Goal: Navigation & Orientation: Find specific page/section

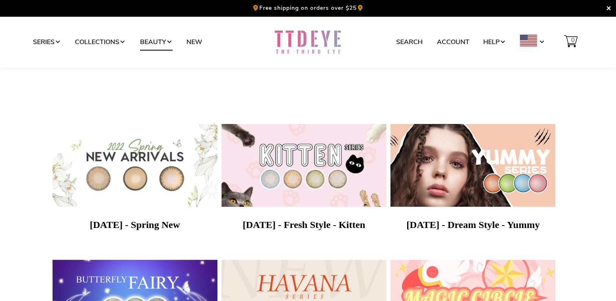
click at [168, 44] on link "Beauty" at bounding box center [156, 41] width 33 height 15
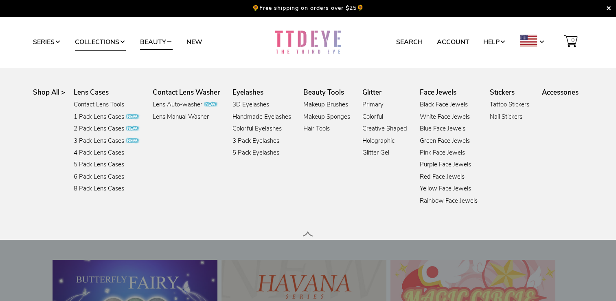
click at [119, 44] on link "Collections" at bounding box center [100, 41] width 51 height 15
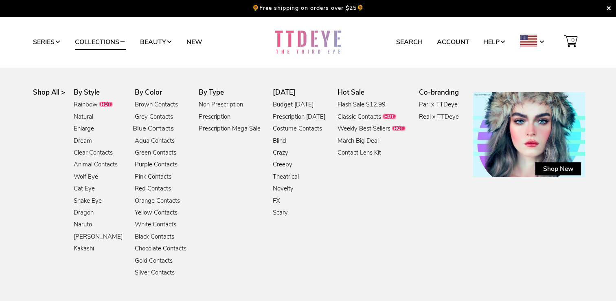
click at [152, 126] on link "Blue Contacts" at bounding box center [153, 128] width 41 height 11
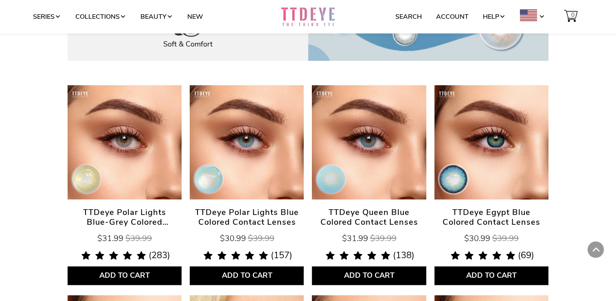
scroll to position [253, 0]
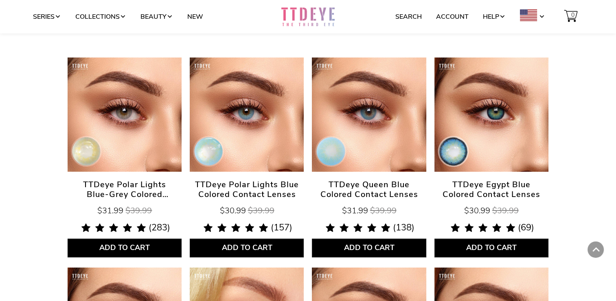
drag, startPoint x: 615, startPoint y: 59, endPoint x: 614, endPoint y: 78, distance: 19.1
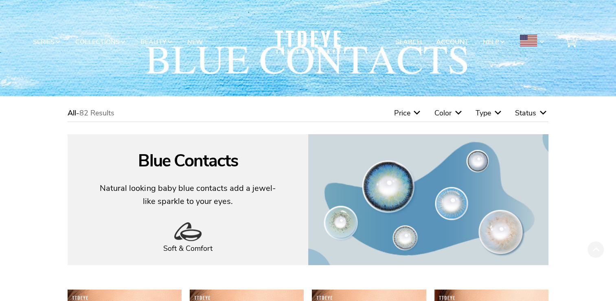
scroll to position [18, 0]
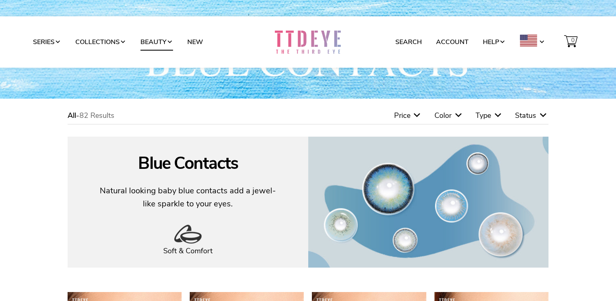
click at [169, 42] on link "Beauty" at bounding box center [157, 41] width 33 height 15
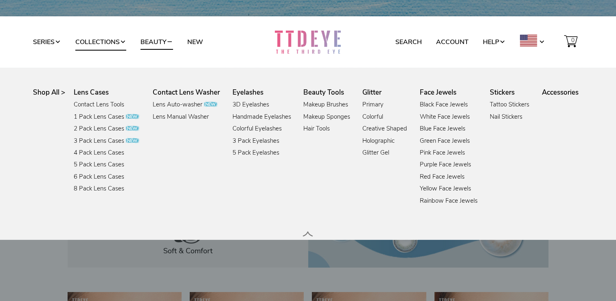
click at [123, 47] on link "Collections" at bounding box center [100, 41] width 51 height 15
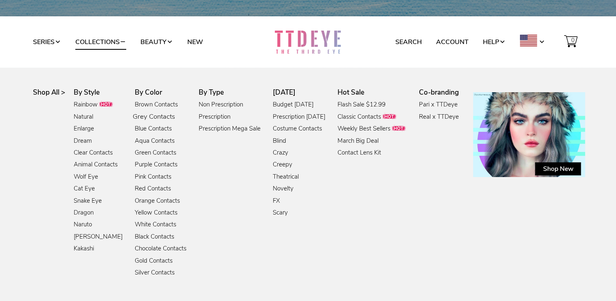
click at [156, 116] on link "Grey Contacts" at bounding box center [154, 117] width 42 height 11
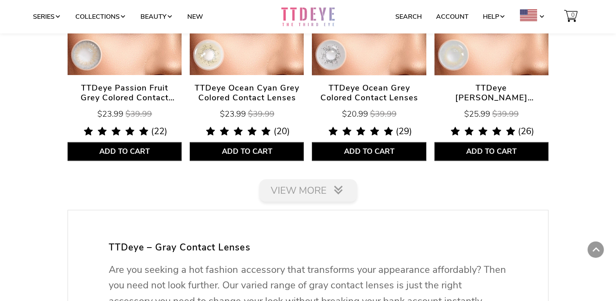
scroll to position [1350, 0]
